Goal: Task Accomplishment & Management: Manage account settings

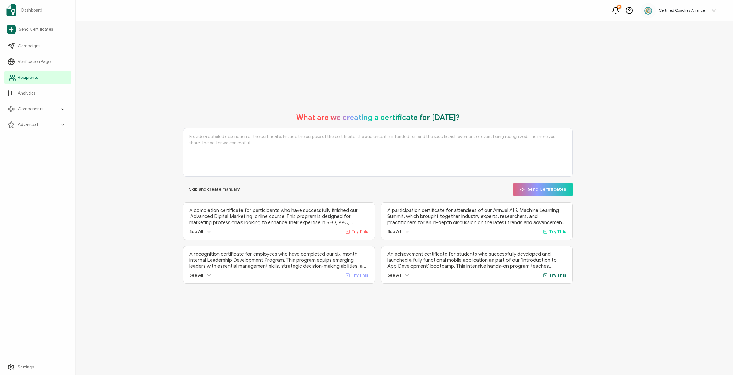
click at [25, 78] on span "Recipients" at bounding box center [28, 78] width 20 height 6
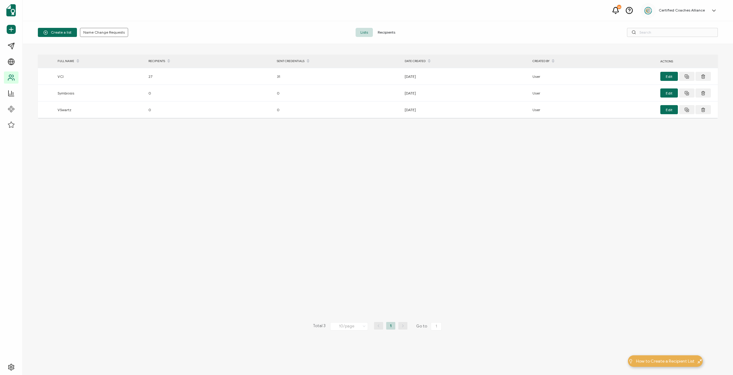
click at [382, 33] on span "Recipients" at bounding box center [386, 32] width 27 height 9
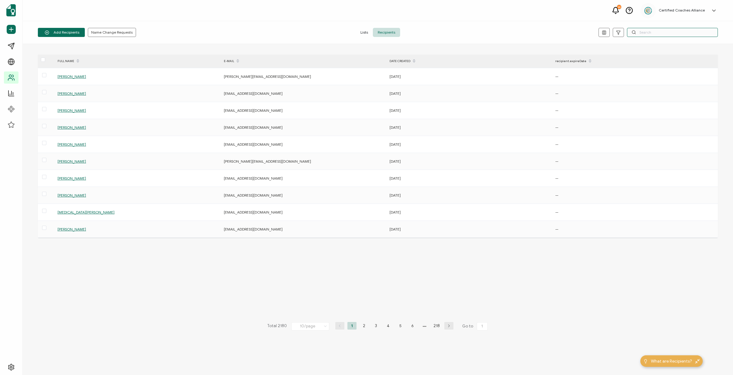
click at [653, 33] on input "text" at bounding box center [672, 32] width 91 height 9
paste input "[EMAIL_ADDRESS][DOMAIN_NAME]"
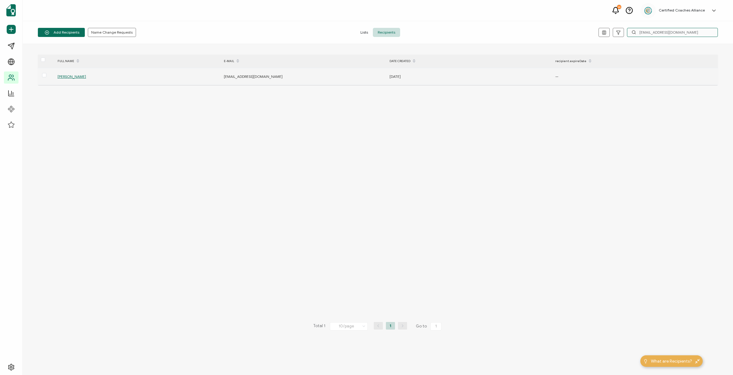
type input "[EMAIL_ADDRESS][DOMAIN_NAME]"
drag, startPoint x: 72, startPoint y: 80, endPoint x: 91, endPoint y: 78, distance: 19.5
click at [74, 80] on div "[PERSON_NAME]" at bounding box center [138, 76] width 166 height 7
click at [71, 76] on span "[PERSON_NAME]" at bounding box center [72, 76] width 28 height 5
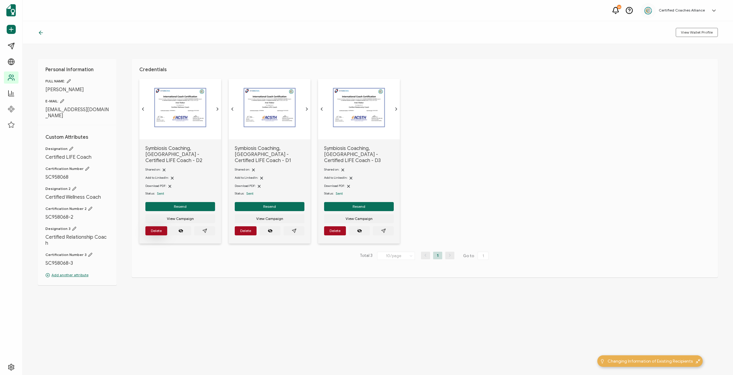
click at [156, 229] on span "Delete" at bounding box center [156, 231] width 11 height 4
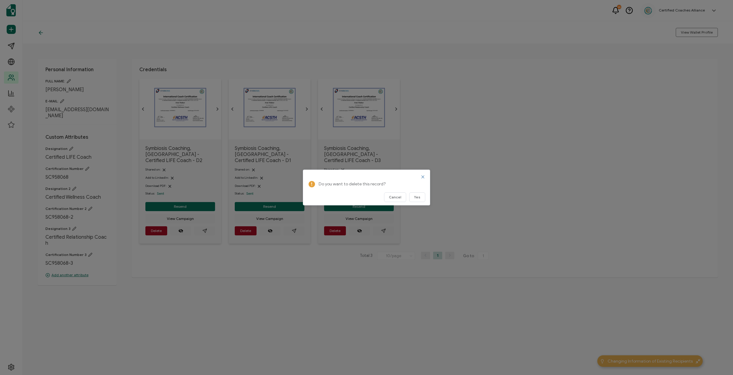
drag, startPoint x: 415, startPoint y: 198, endPoint x: 363, endPoint y: 200, distance: 51.6
click at [415, 198] on span "Yes" at bounding box center [417, 197] width 6 height 4
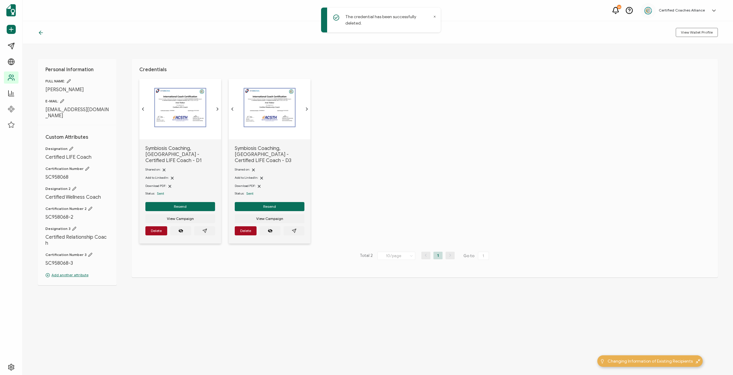
drag, startPoint x: 158, startPoint y: 225, endPoint x: 239, endPoint y: 220, distance: 80.8
click at [159, 226] on button "Delete" at bounding box center [156, 230] width 22 height 9
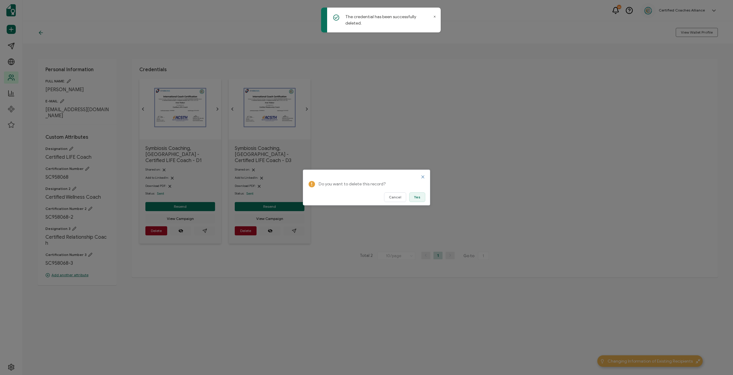
click at [418, 194] on button "Yes" at bounding box center [417, 197] width 16 height 10
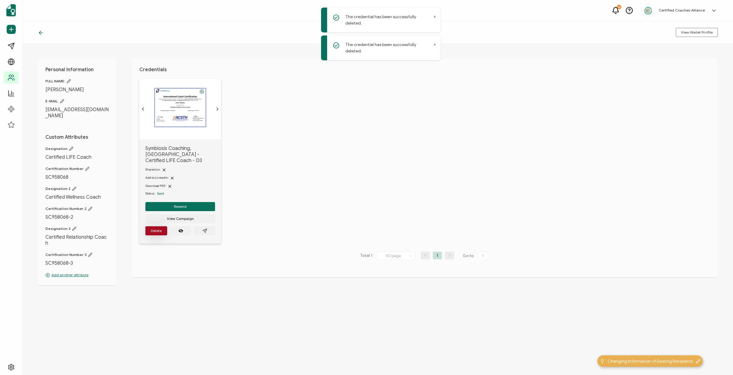
click at [158, 229] on span "Delete" at bounding box center [156, 231] width 11 height 4
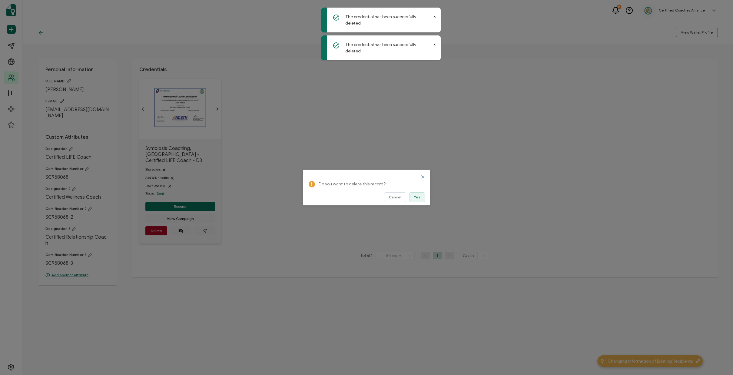
click at [423, 199] on button "Yes" at bounding box center [417, 197] width 16 height 10
